Goal: Task Accomplishment & Management: Complete application form

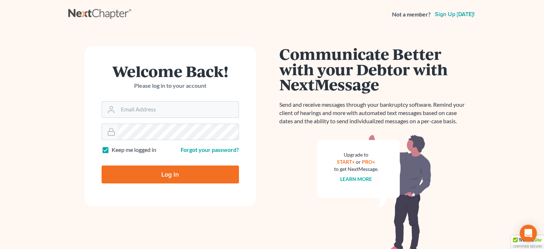
type input "[EMAIL_ADDRESS][DOMAIN_NAME]"
click at [148, 174] on input "Log In" at bounding box center [170, 174] width 137 height 18
type input "Thinking..."
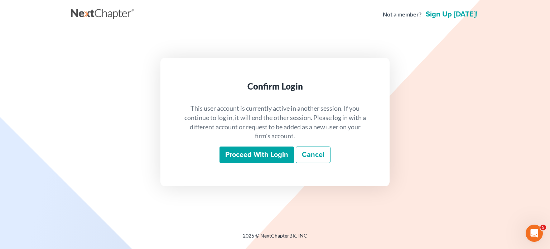
click at [285, 160] on input "Proceed with login" at bounding box center [256, 154] width 74 height 16
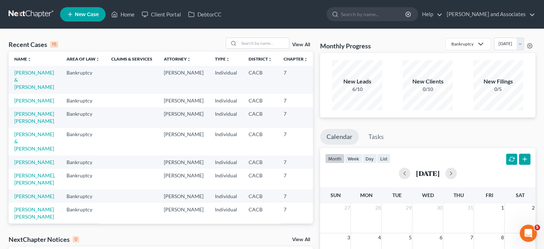
click at [21, 76] on td "[PERSON_NAME] & [PERSON_NAME]" at bounding box center [35, 80] width 52 height 28
click at [23, 77] on link "[PERSON_NAME] & [PERSON_NAME]" at bounding box center [34, 79] width 40 height 20
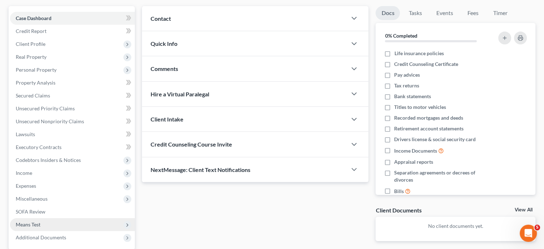
scroll to position [112, 0]
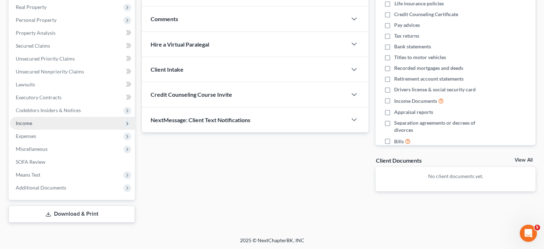
click at [55, 124] on span "Income" at bounding box center [72, 123] width 125 height 13
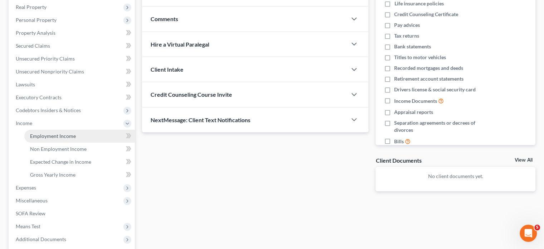
click at [85, 133] on link "Employment Income" at bounding box center [79, 136] width 111 height 13
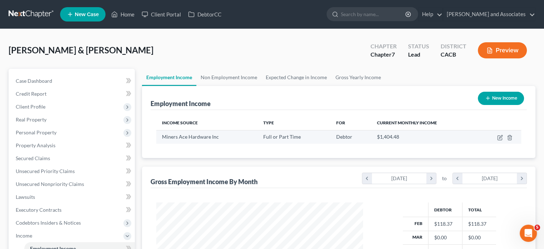
scroll to position [127, 221]
click at [228, 74] on link "Non Employment Income" at bounding box center [228, 77] width 65 height 17
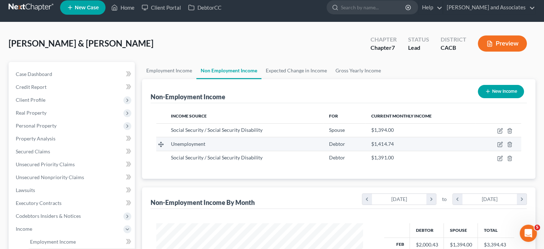
scroll to position [175, 0]
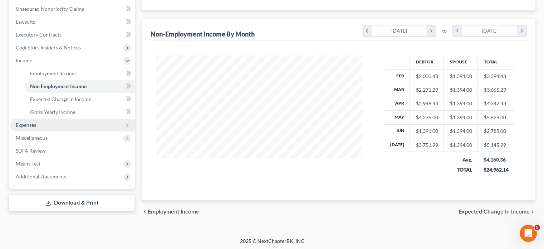
click at [47, 119] on span "Expenses" at bounding box center [72, 124] width 125 height 13
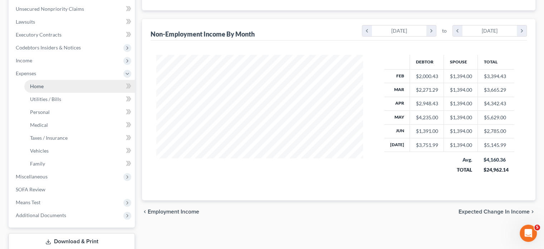
click at [100, 90] on link "Home" at bounding box center [79, 86] width 111 height 13
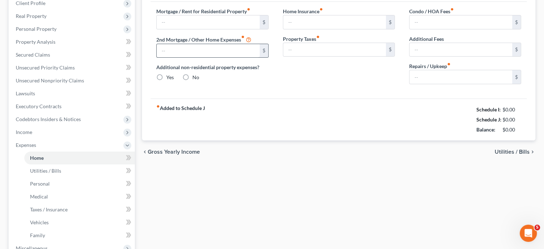
type input "3,113.18"
type input "0.00"
radio input "true"
type input "0.00"
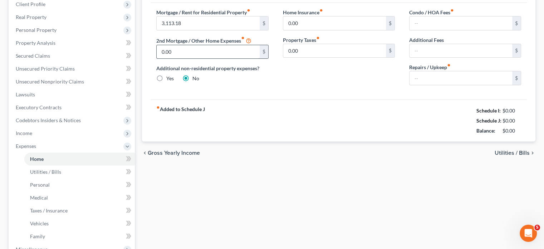
type input "0.00"
type input "150.00"
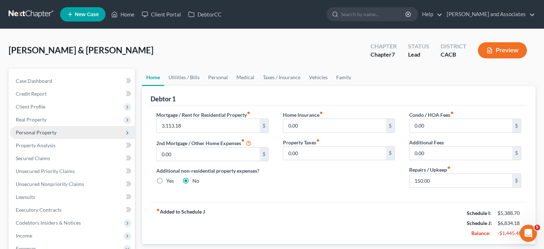
scroll to position [72, 0]
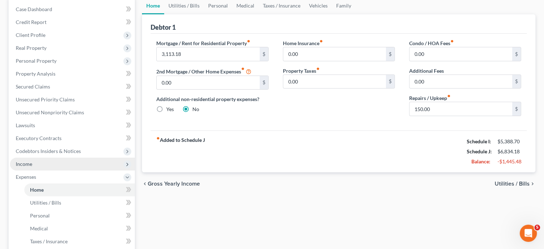
click at [63, 162] on span "Income" at bounding box center [72, 163] width 125 height 13
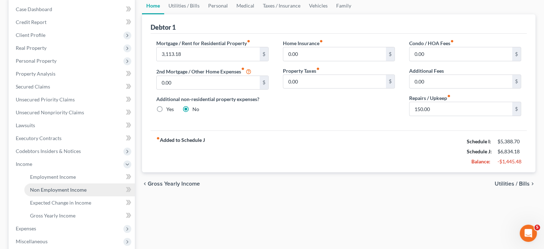
click at [58, 184] on link "Non Employment Income" at bounding box center [79, 189] width 111 height 13
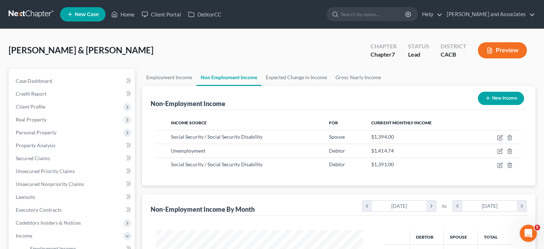
scroll to position [127, 221]
click at [164, 75] on link "Employment Income" at bounding box center [169, 77] width 54 height 17
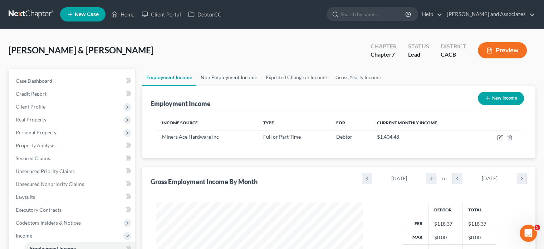
scroll to position [127, 221]
click at [223, 73] on link "Non Employment Income" at bounding box center [228, 77] width 65 height 17
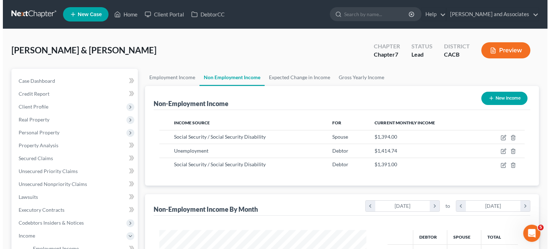
scroll to position [127, 221]
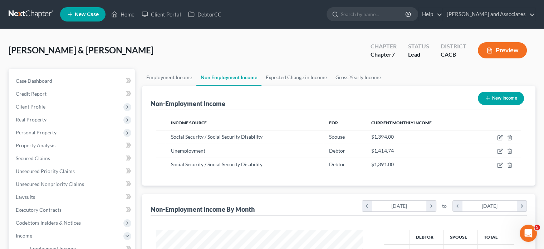
click at [494, 97] on button "New Income" at bounding box center [501, 98] width 46 height 13
select select "0"
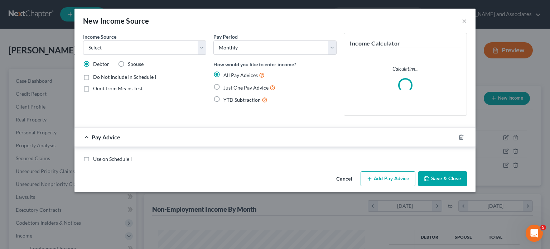
scroll to position [127, 223]
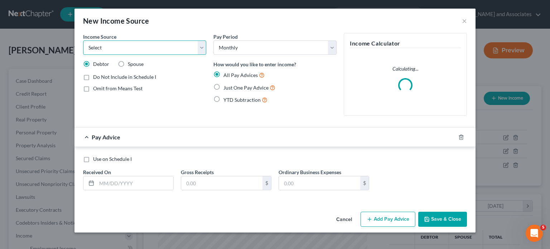
click at [102, 44] on select "Select Unemployment Disability (from employer) Pension Retirement Social Securi…" at bounding box center [144, 47] width 123 height 14
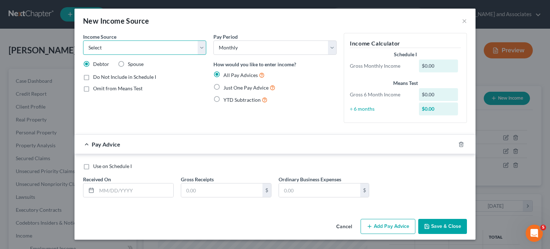
select select "3"
click at [83, 40] on select "Select Unemployment Disability (from employer) Pension Retirement Social Securi…" at bounding box center [144, 47] width 123 height 14
